Goal: Task Accomplishment & Management: Use online tool/utility

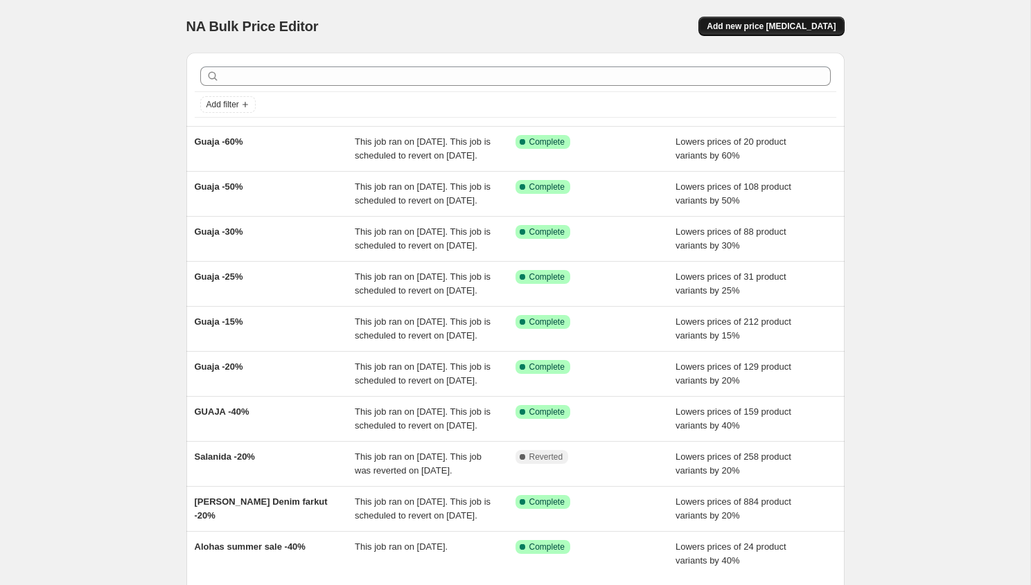
click at [829, 23] on span "Add new price [MEDICAL_DATA]" at bounding box center [771, 26] width 129 height 11
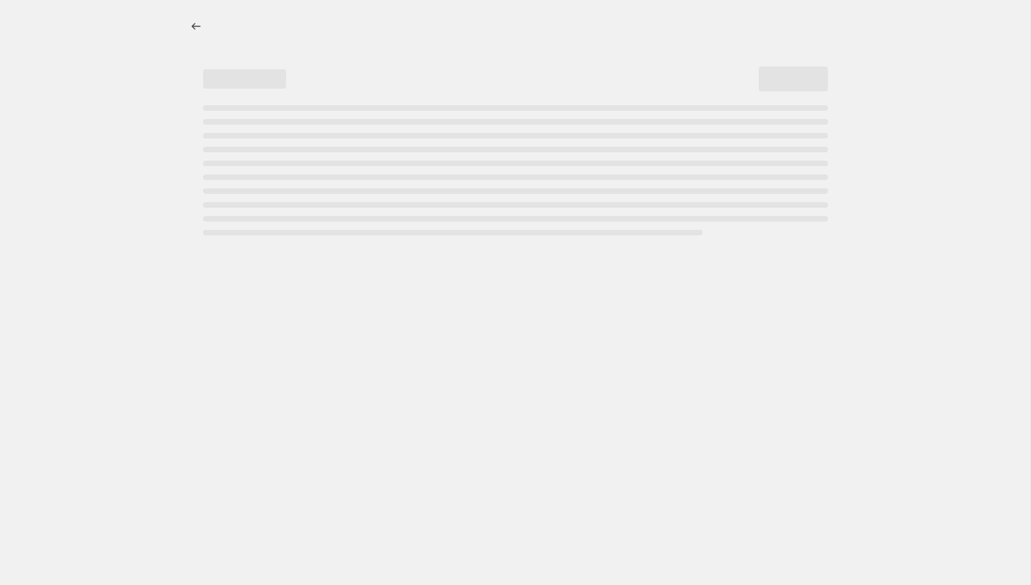
select select "percentage"
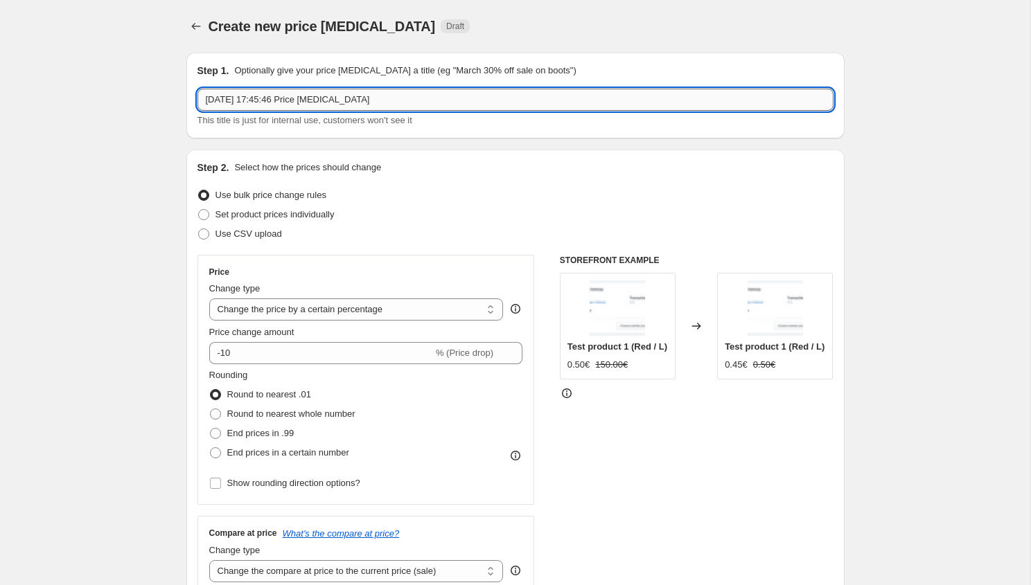
click at [427, 96] on input "[DATE] 17:45:46 Price [MEDICAL_DATA]" at bounding box center [515, 100] width 636 height 22
click at [427, 96] on input "20 Aug 2025, 17:45:46 Price change job" at bounding box center [515, 100] width 636 height 22
type input "Tiralahilacha -20%"
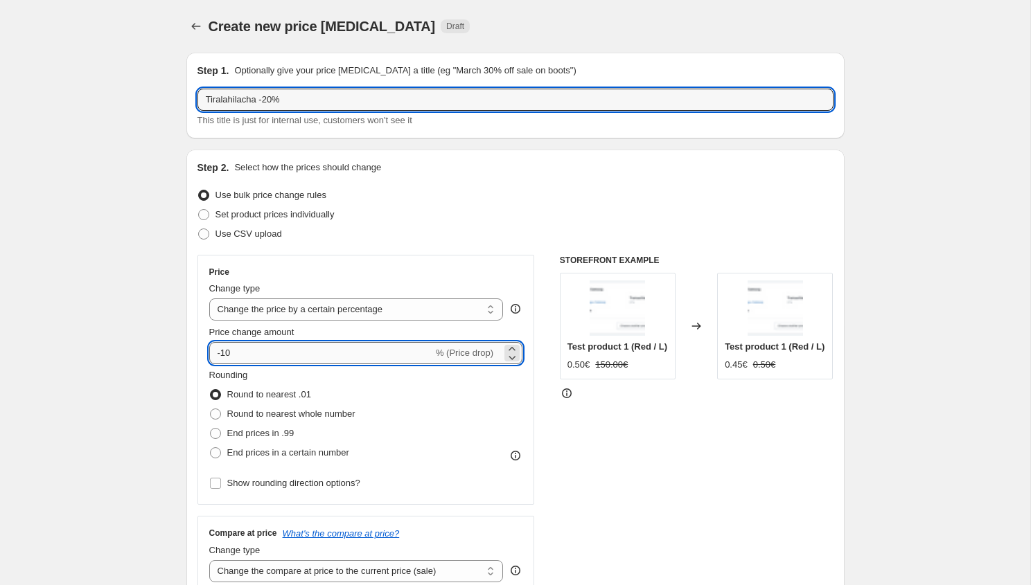
click at [227, 362] on input "-10" at bounding box center [321, 353] width 224 height 22
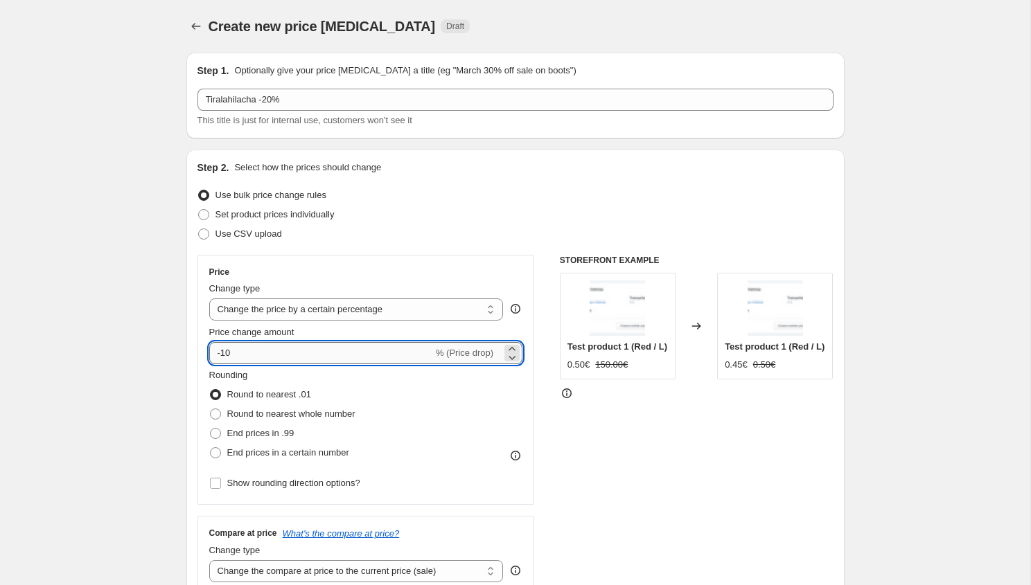
type input "-1"
type input "-20"
click at [460, 219] on div "Set product prices individually" at bounding box center [515, 214] width 636 height 19
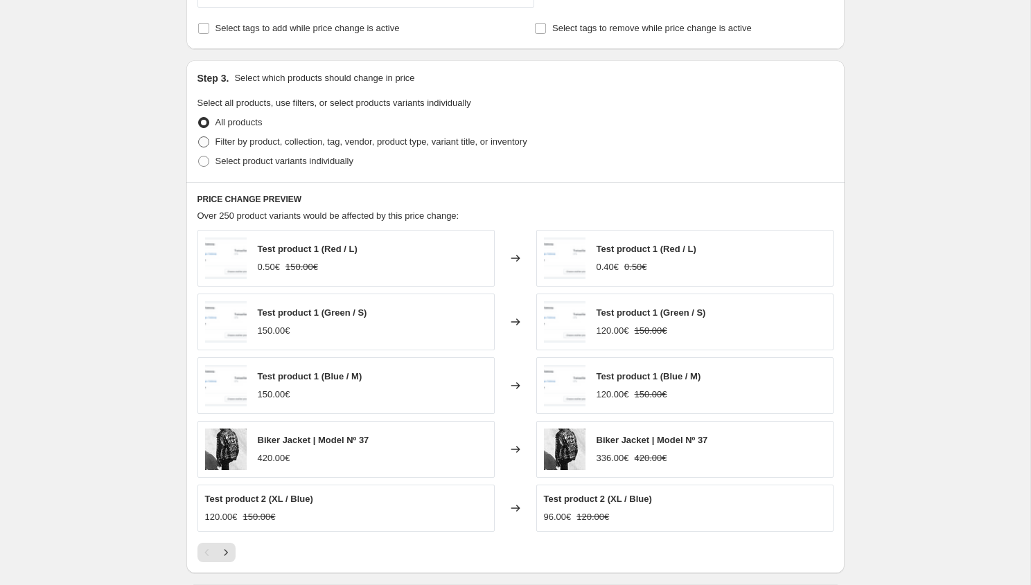
click at [445, 148] on span "Filter by product, collection, tag, vendor, product type, variant title, or inv…" at bounding box center [371, 142] width 312 height 14
click at [199, 137] on input "Filter by product, collection, tag, vendor, product type, variant title, or inv…" at bounding box center [198, 136] width 1 height 1
radio input "true"
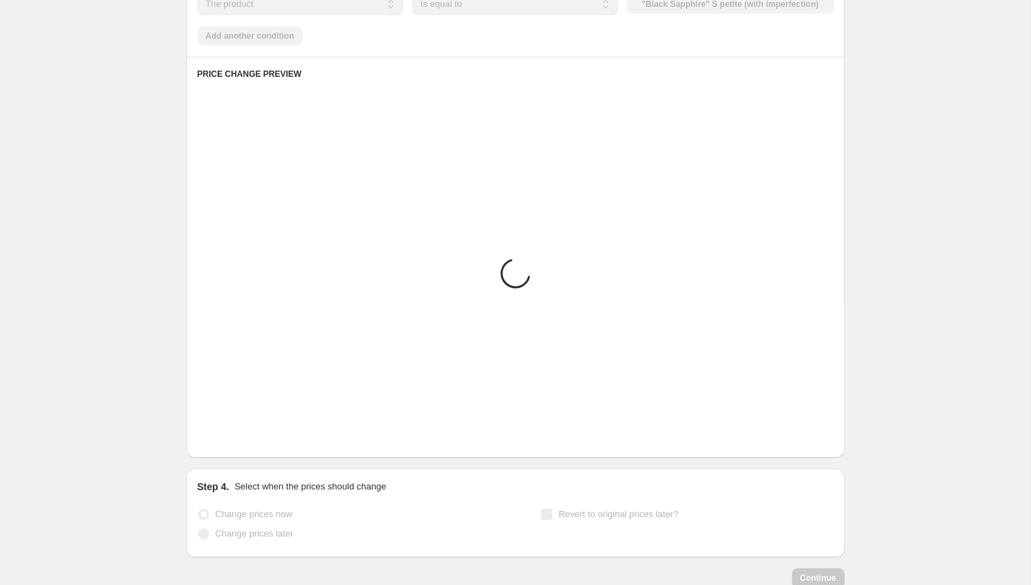
scroll to position [705, 0]
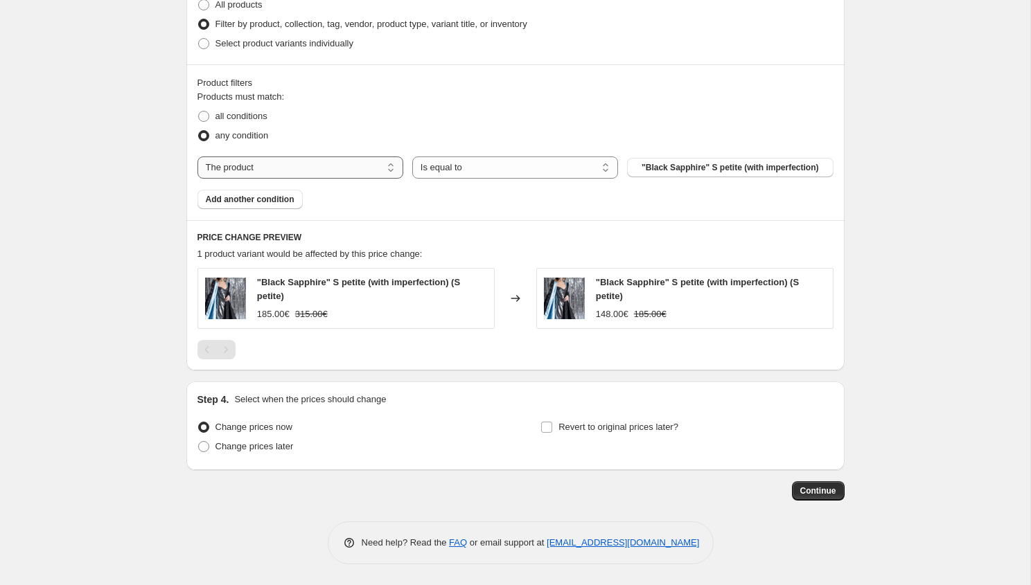
click at [384, 163] on select "The product The product's collection The product's tag The product's vendor The…" at bounding box center [300, 168] width 206 height 22
select select "collection"
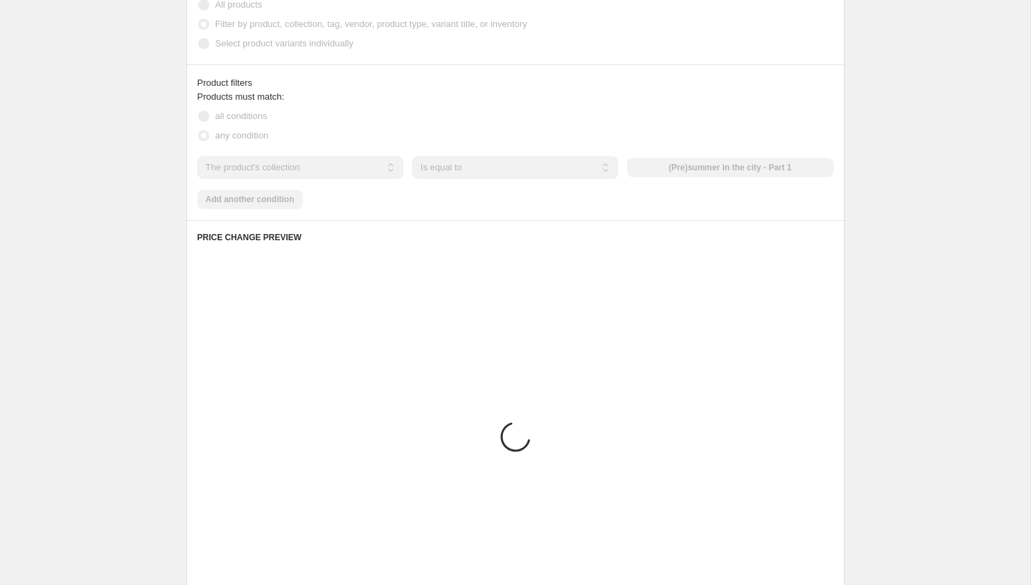
click at [705, 166] on div "The product The product's collection The product's tag The product's vendor The…" at bounding box center [515, 168] width 636 height 22
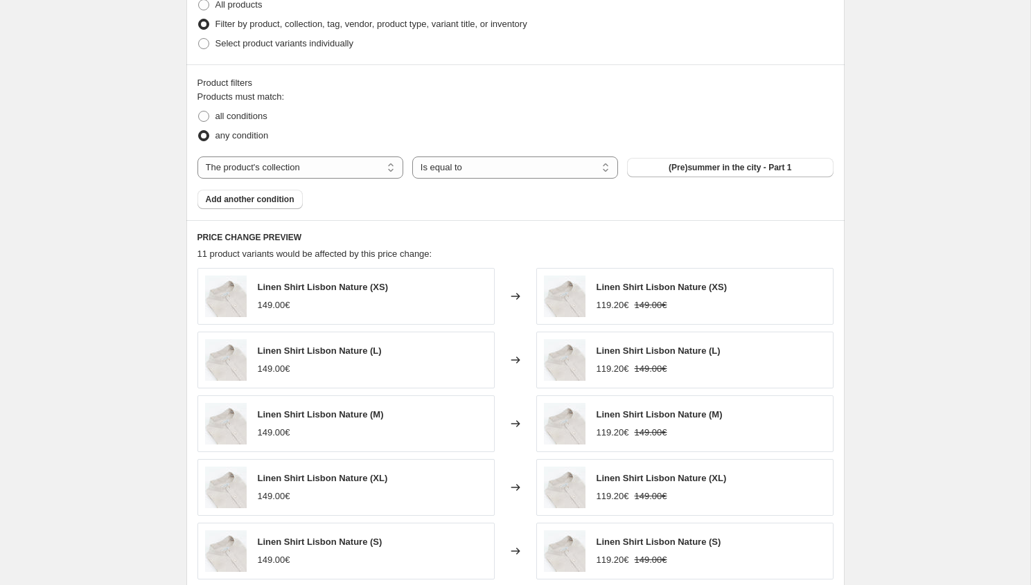
click at [705, 166] on div "The product The product's collection The product's tag The product's vendor The…" at bounding box center [515, 168] width 636 height 22
click at [705, 166] on span "(Pre)summer in the city - Part 1" at bounding box center [730, 167] width 123 height 11
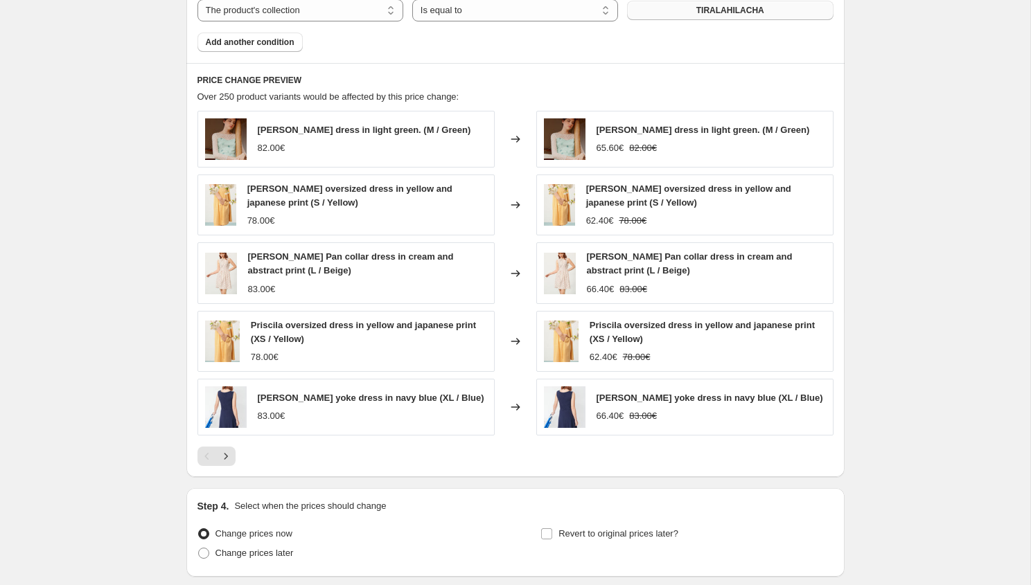
scroll to position [968, 0]
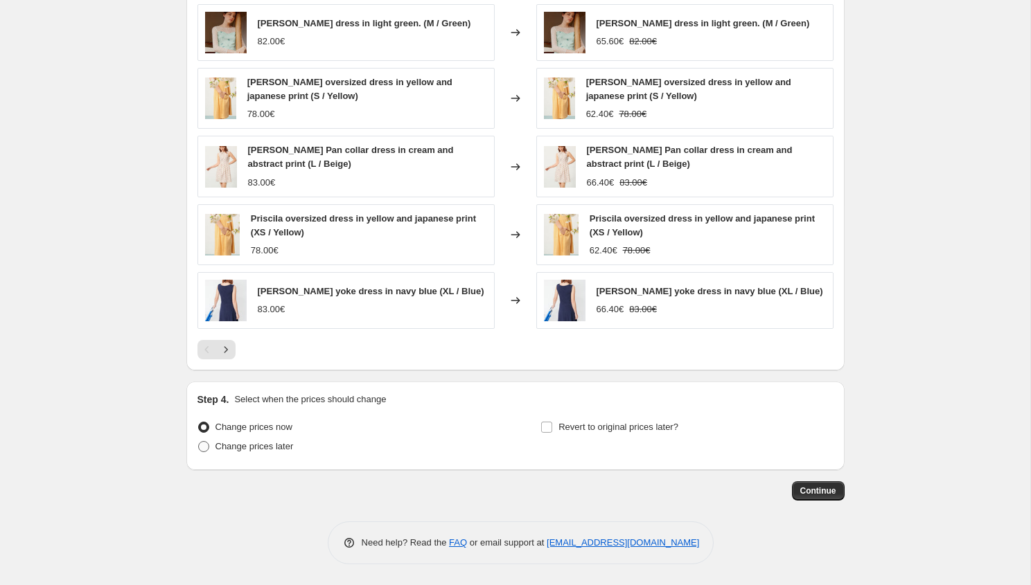
click at [256, 441] on span "Change prices later" at bounding box center [254, 446] width 78 height 10
click at [199, 441] on input "Change prices later" at bounding box center [198, 441] width 1 height 1
radio input "true"
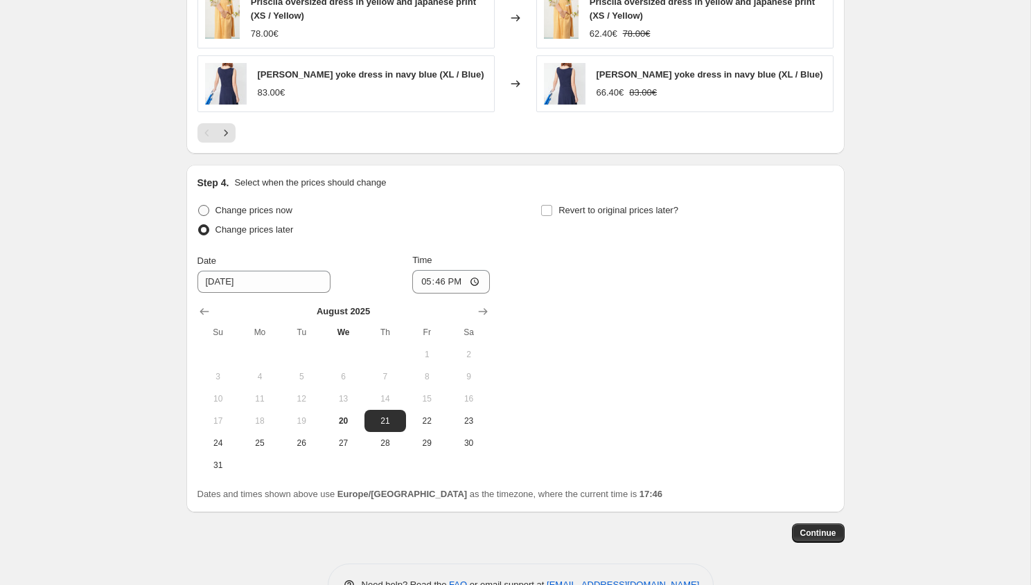
scroll to position [1228, 0]
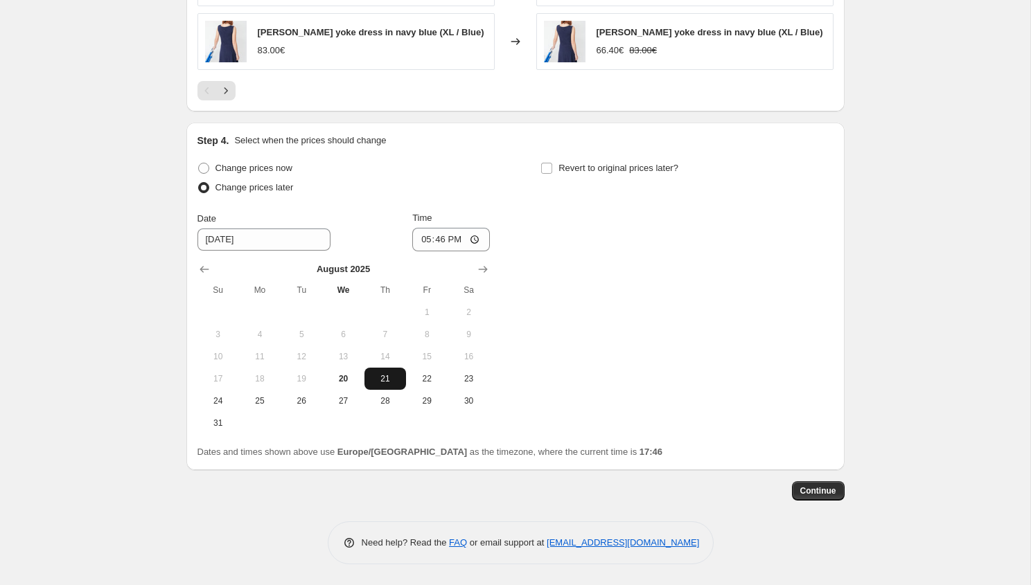
click at [400, 370] on button "21" at bounding box center [385, 379] width 42 height 22
click at [439, 236] on input "17:46" at bounding box center [451, 240] width 78 height 24
type input "00:00"
click at [567, 161] on span "Revert to original prices later?" at bounding box center [618, 168] width 120 height 14
click at [552, 163] on input "Revert to original prices later?" at bounding box center [546, 168] width 11 height 11
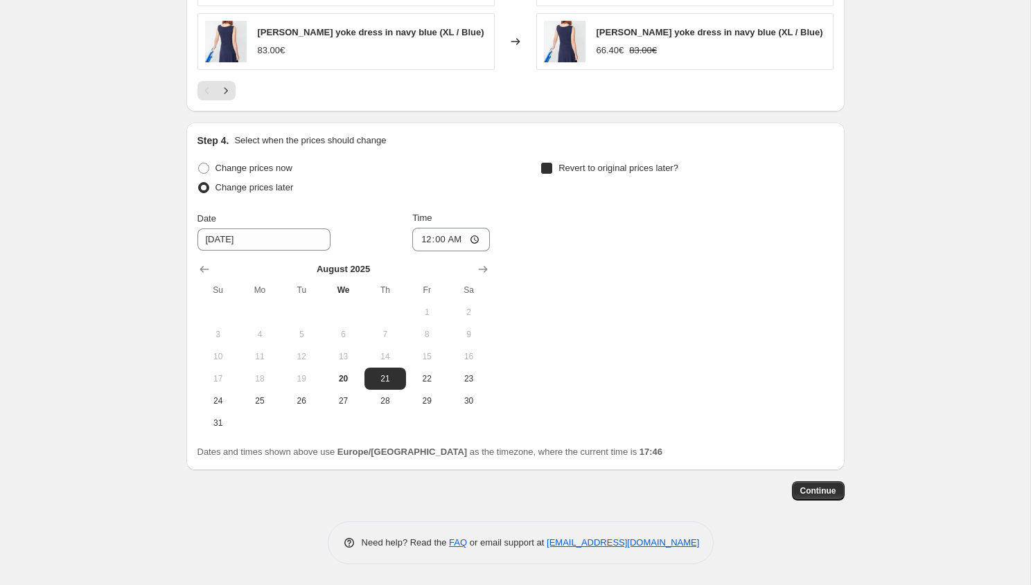
checkbox input "true"
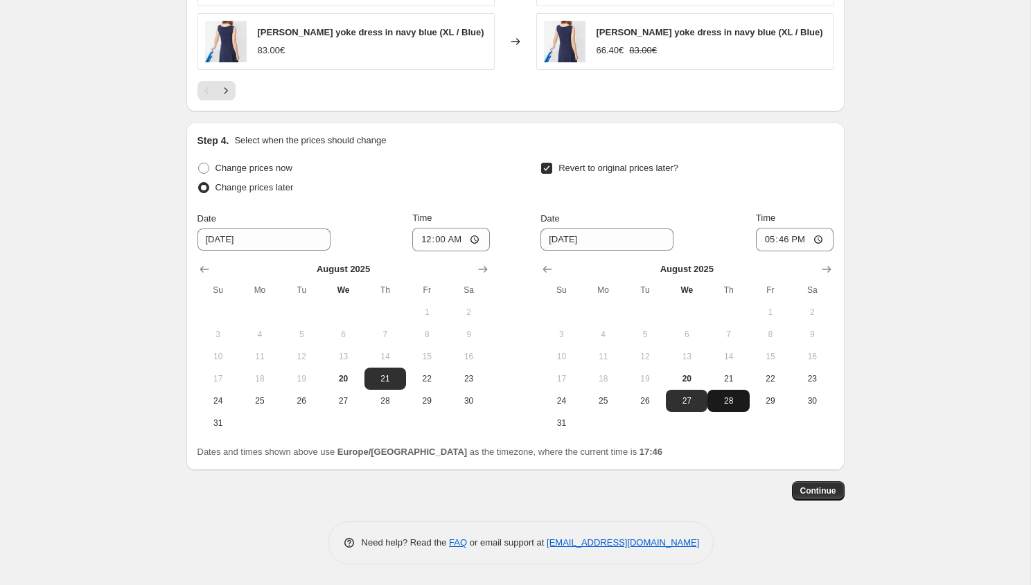
click at [727, 410] on button "28" at bounding box center [728, 401] width 42 height 22
type input "8/28/2025"
click at [779, 233] on input "17:46" at bounding box center [795, 240] width 78 height 24
type input "03:00"
click at [826, 489] on span "Continue" at bounding box center [818, 491] width 36 height 11
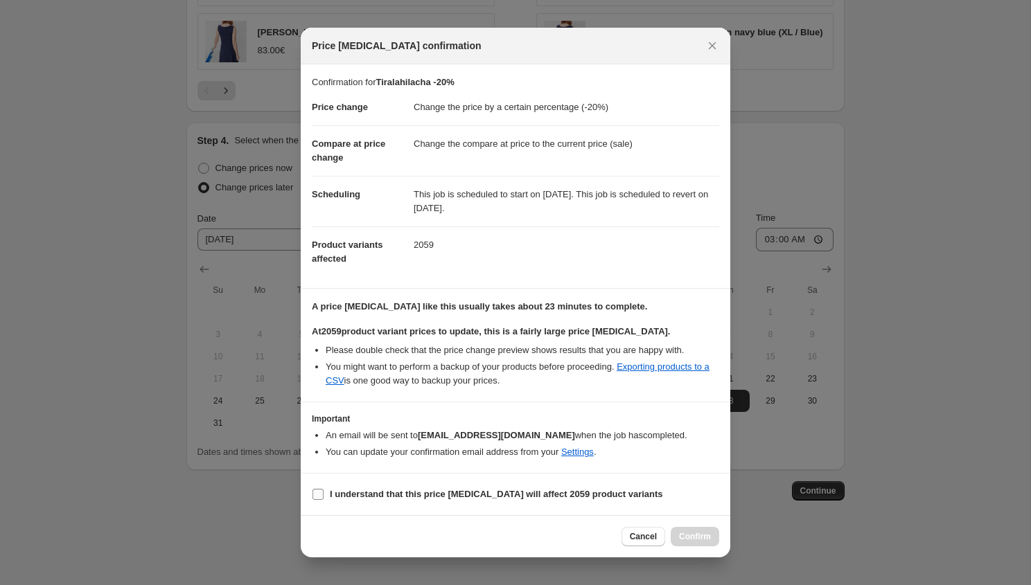
click at [378, 486] on label "I understand that this price change job will affect 2059 product variants" at bounding box center [487, 494] width 351 height 19
click at [324, 489] on input "I understand that this price change job will affect 2059 product variants" at bounding box center [317, 494] width 11 height 11
checkbox input "true"
click at [688, 543] on button "Confirm" at bounding box center [695, 536] width 48 height 19
